Goal: Transaction & Acquisition: Purchase product/service

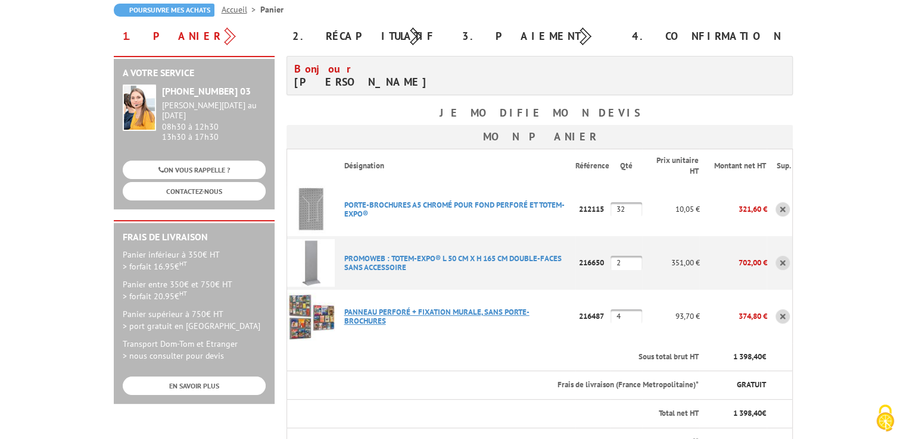
click at [443, 316] on link "PANNEAU PERFORé + FIXATION MURALE, SANS PORTE-BROCHURES" at bounding box center [436, 316] width 185 height 19
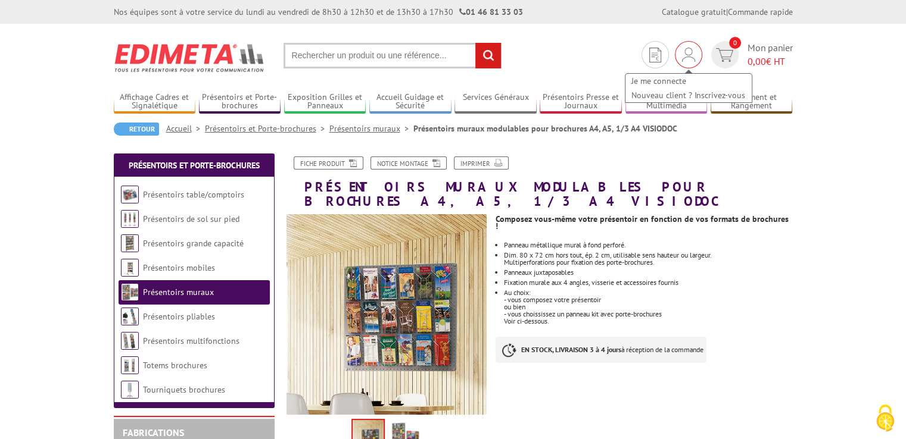
click at [682, 66] on div "Je me connecte Nouveau client ? Inscrivez-vous" at bounding box center [688, 82] width 129 height 42
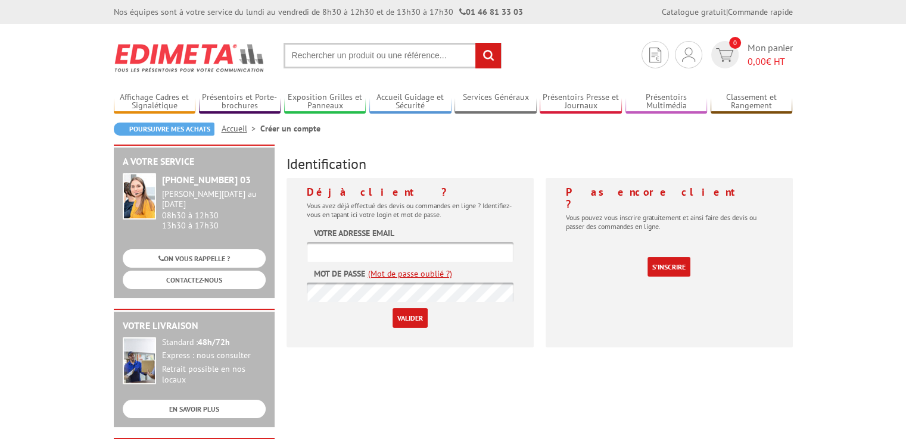
click at [416, 254] on input "text" at bounding box center [410, 252] width 207 height 20
type input "ludivi"
click at [336, 55] on input "text" at bounding box center [392, 56] width 218 height 26
click at [336, 47] on input "panneaux perf" at bounding box center [392, 56] width 218 height 26
click at [362, 52] on input "panneaux perf" at bounding box center [392, 56] width 218 height 26
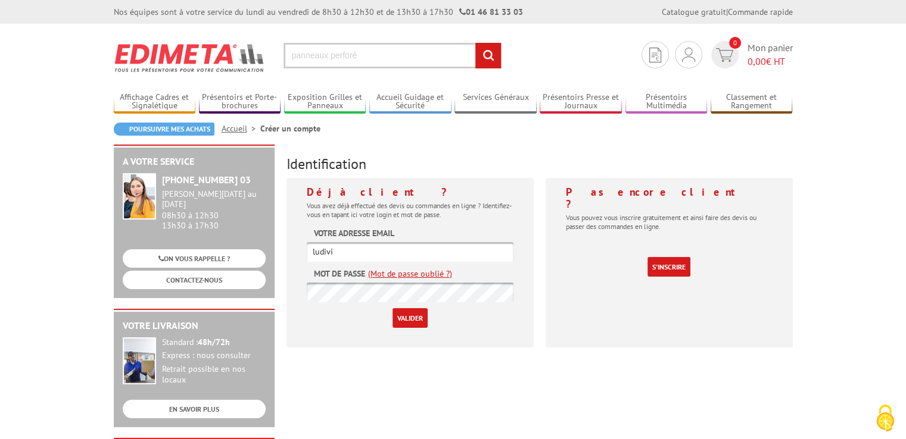
type input "panneaux perforé"
click at [475, 43] on input "rechercher" at bounding box center [488, 56] width 26 height 26
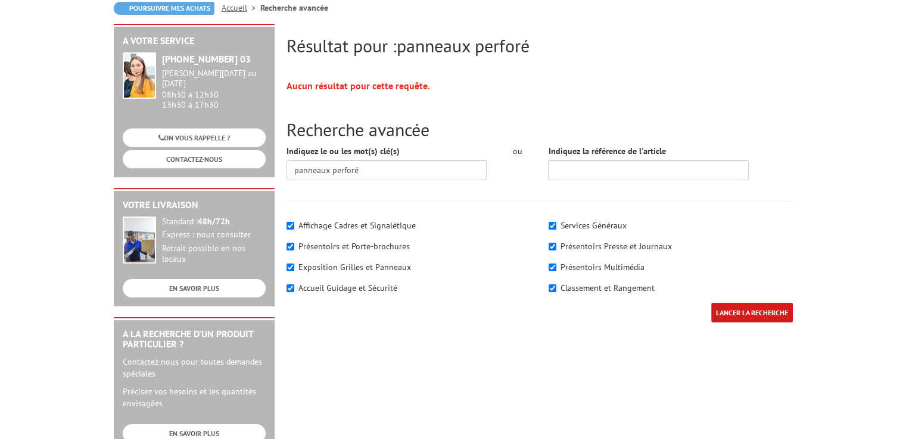
scroll to position [60, 0]
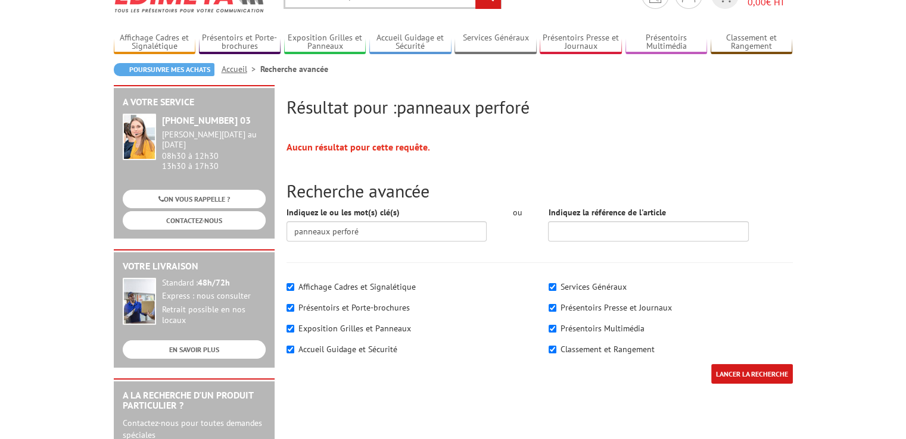
click at [745, 377] on input "LANCER LA RECHERCHE" at bounding box center [752, 374] width 82 height 20
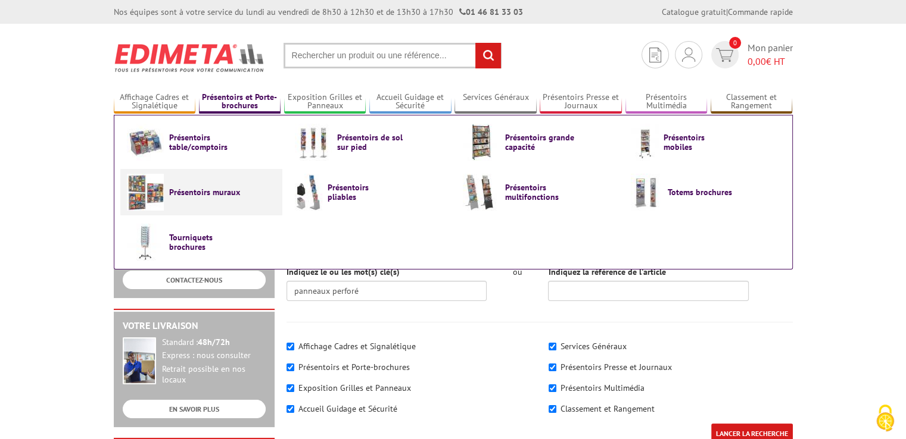
click at [216, 193] on span "Présentoirs muraux" at bounding box center [204, 193] width 71 height 10
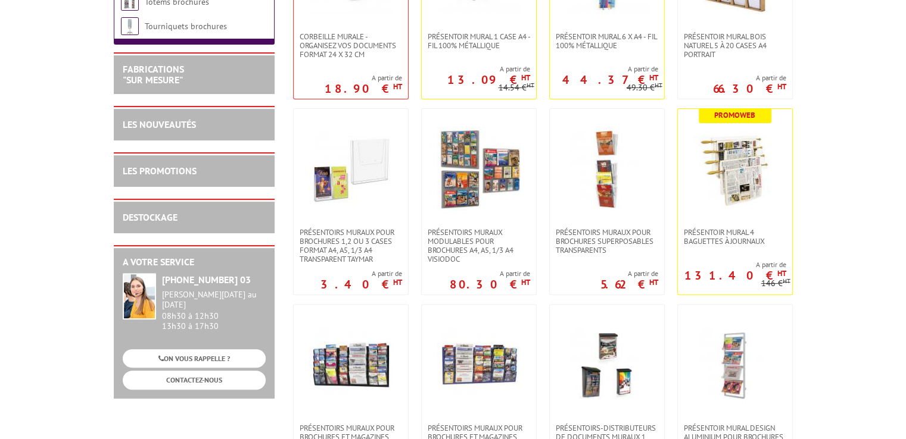
scroll to position [417, 0]
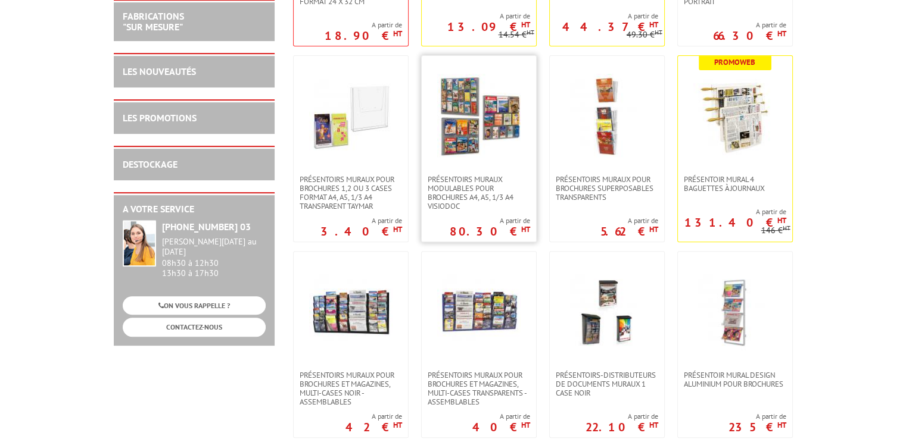
click at [492, 158] on link at bounding box center [479, 115] width 114 height 119
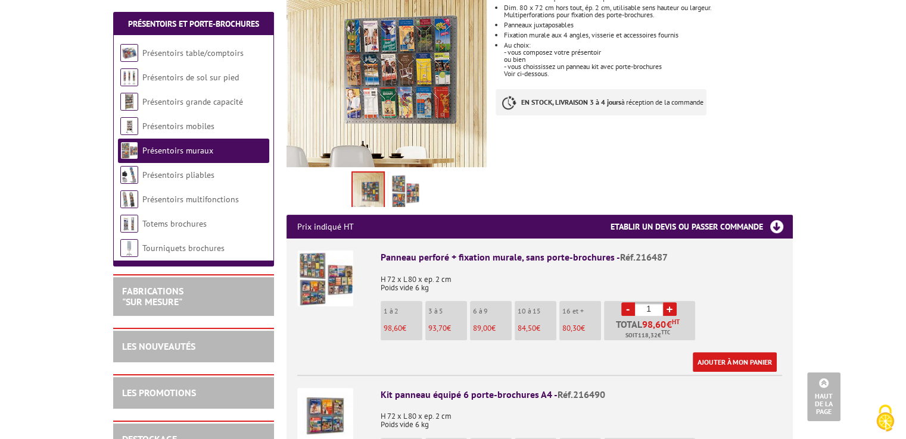
scroll to position [238, 0]
